Goal: Navigation & Orientation: Find specific page/section

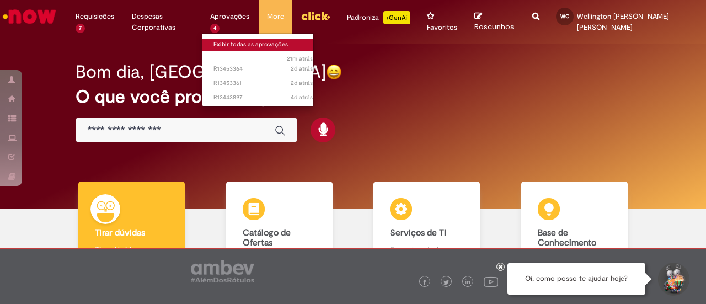
click at [229, 40] on link "Exibir todas as aprovações" at bounding box center [262, 45] width 121 height 12
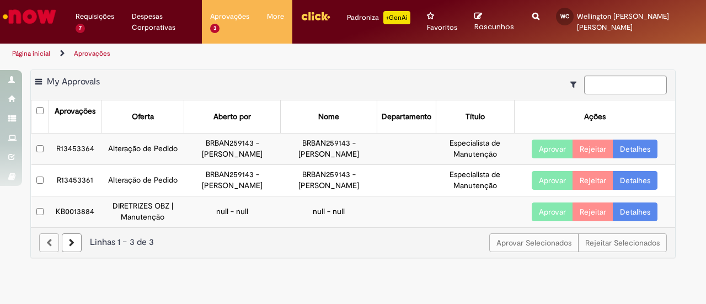
click at [30, 20] on img "Ir para a Homepage" at bounding box center [29, 17] width 57 height 22
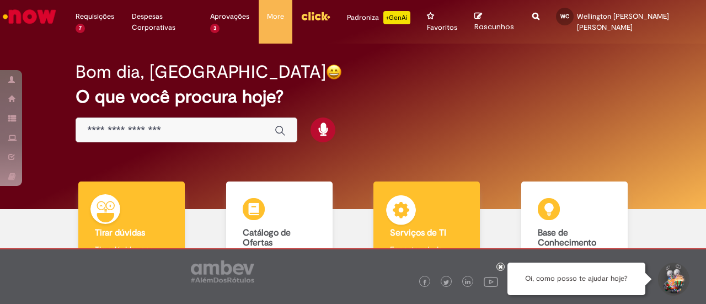
click at [451, 226] on div "Serviços de TI Serviços de TI Encontre ajuda" at bounding box center [426, 228] width 106 height 95
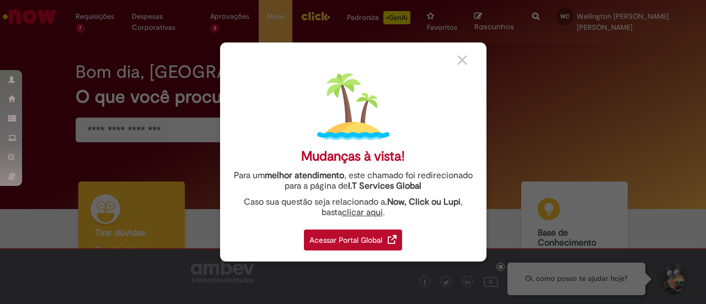
click at [339, 239] on div "Acessar Portal Global" at bounding box center [353, 239] width 98 height 21
